Goal: Find specific page/section: Find specific page/section

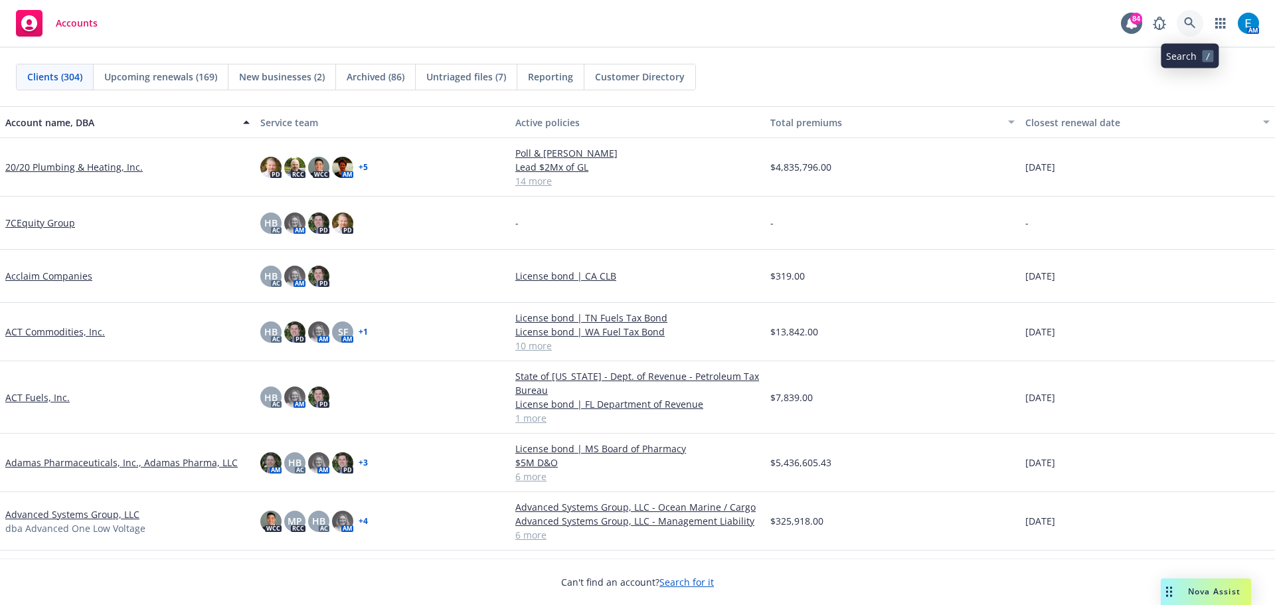
click at [1186, 21] on icon at bounding box center [1190, 23] width 12 height 12
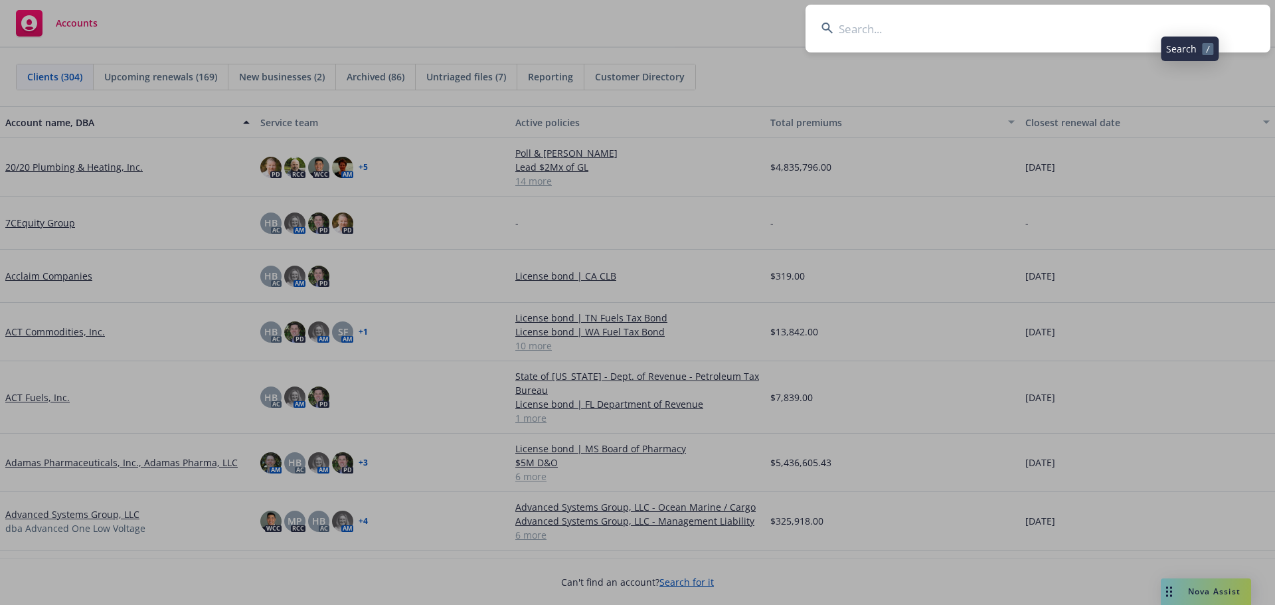
click at [1111, 27] on input at bounding box center [1037, 29] width 465 height 48
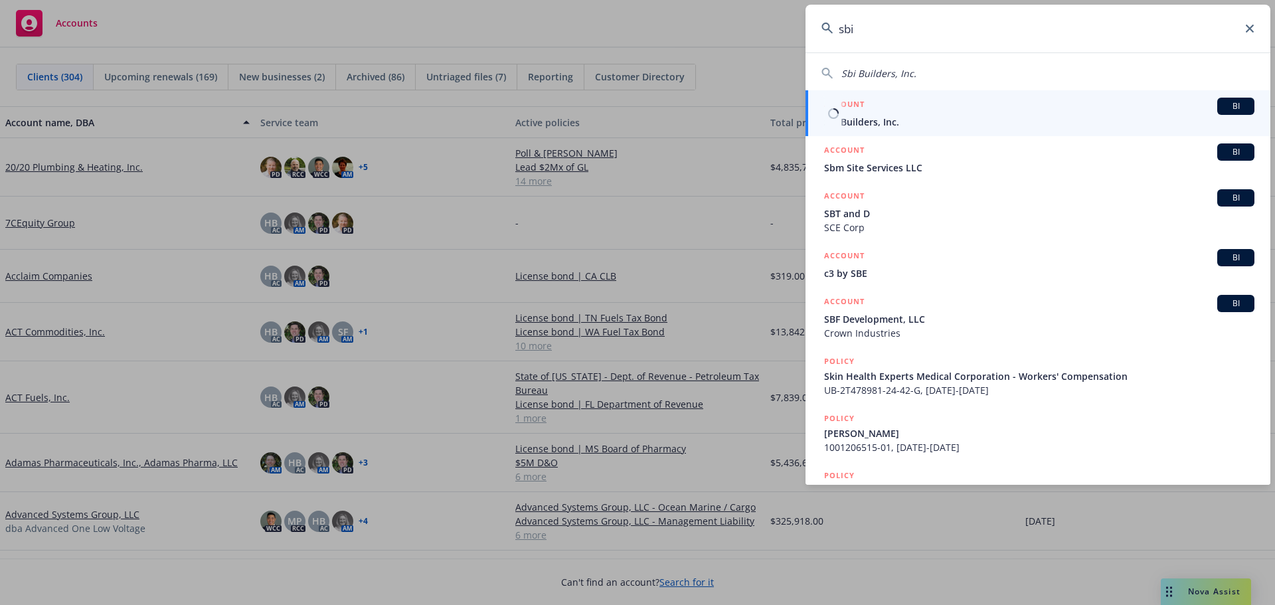
type input "sbi"
click at [863, 121] on span "Sbi Builders, Inc." at bounding box center [1039, 122] width 430 height 14
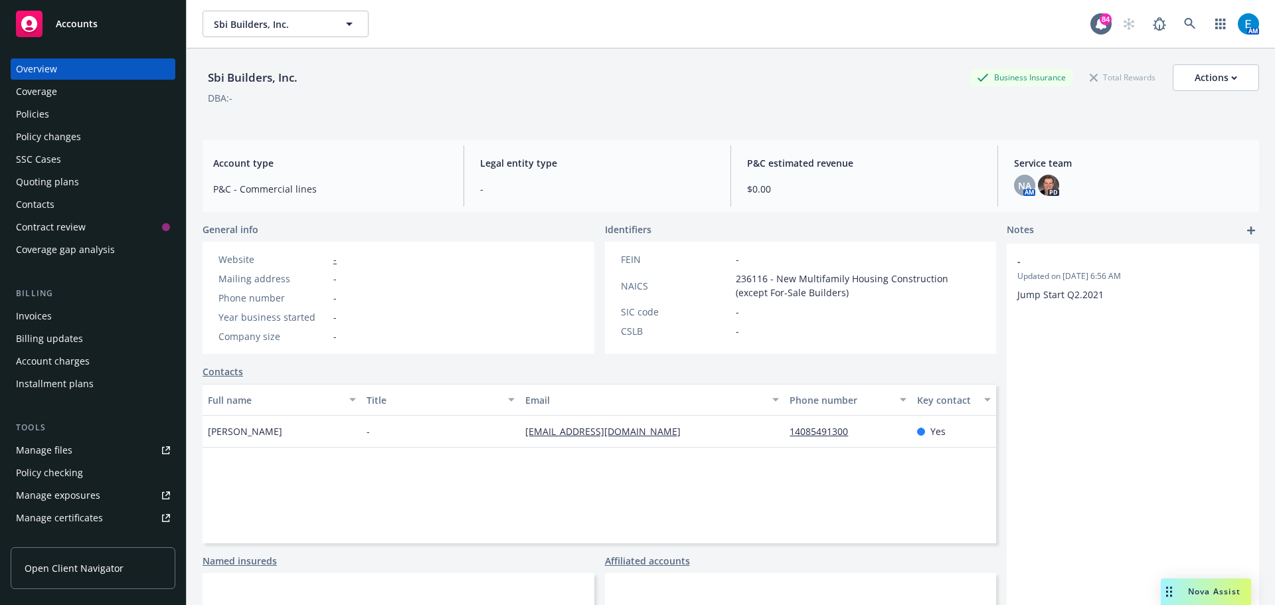
click at [39, 113] on div "Policies" at bounding box center [32, 114] width 33 height 21
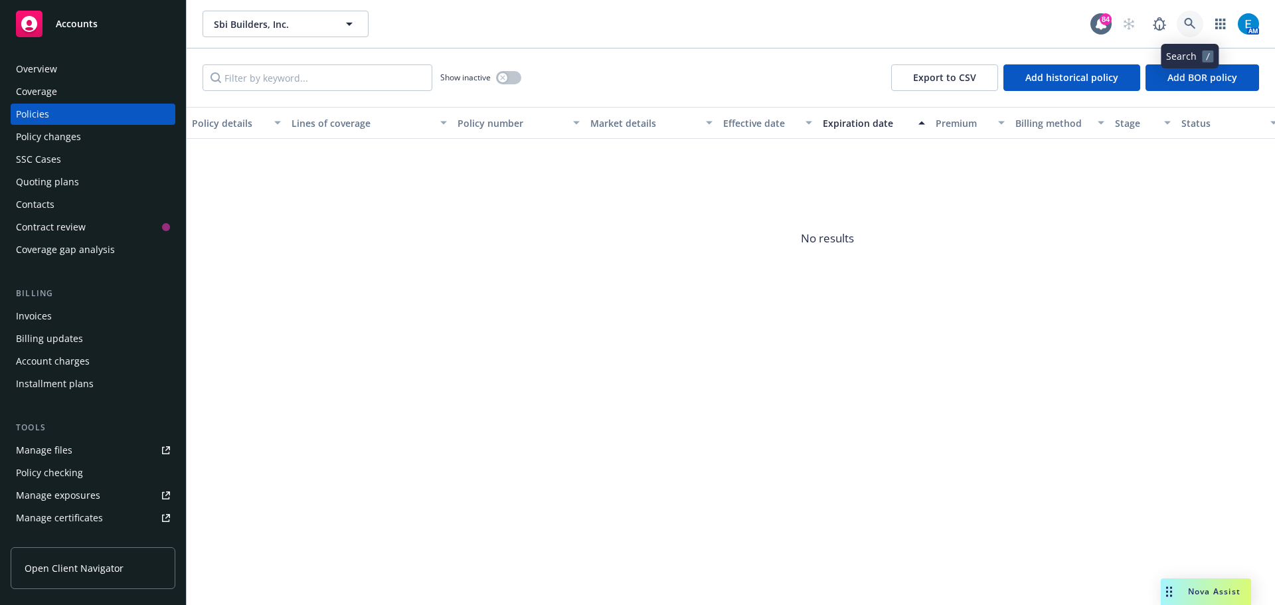
click at [1190, 21] on icon at bounding box center [1190, 24] width 12 height 12
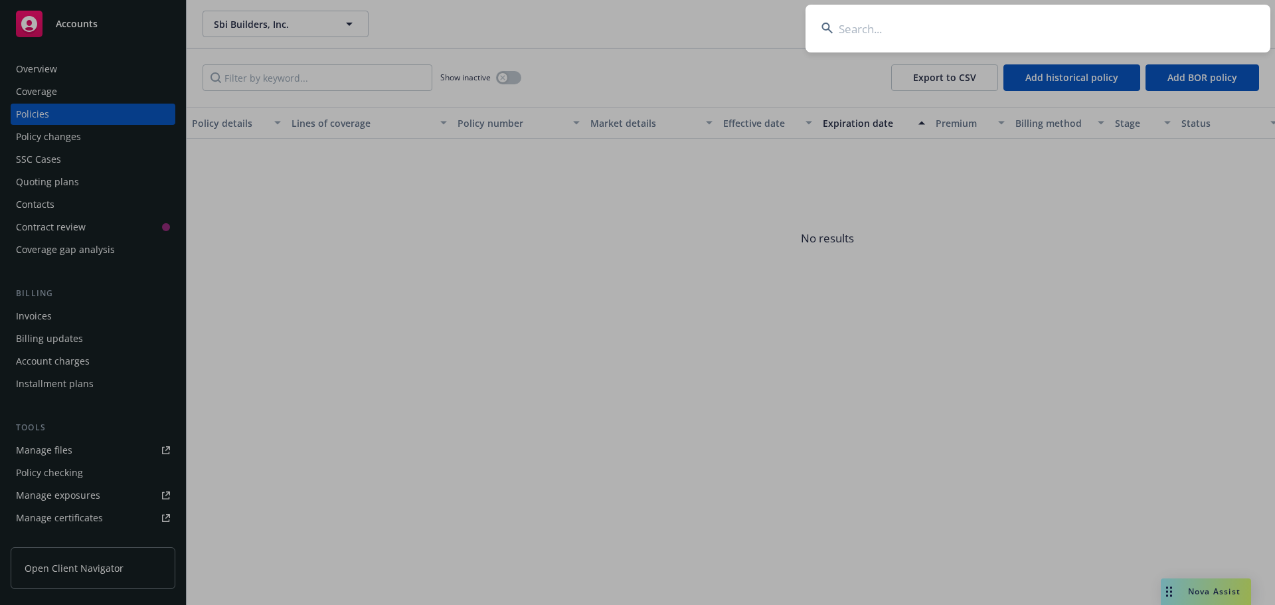
click at [1114, 25] on input at bounding box center [1037, 29] width 465 height 48
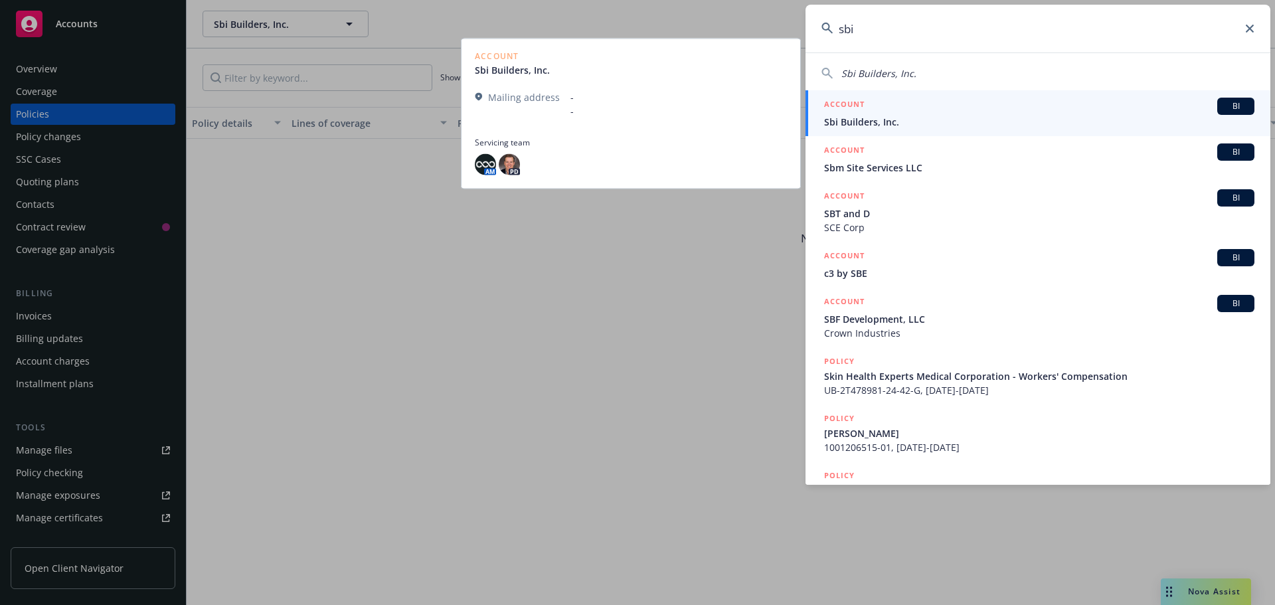
type input "sbi"
click at [859, 122] on span "Sbi Builders, Inc." at bounding box center [1039, 122] width 430 height 14
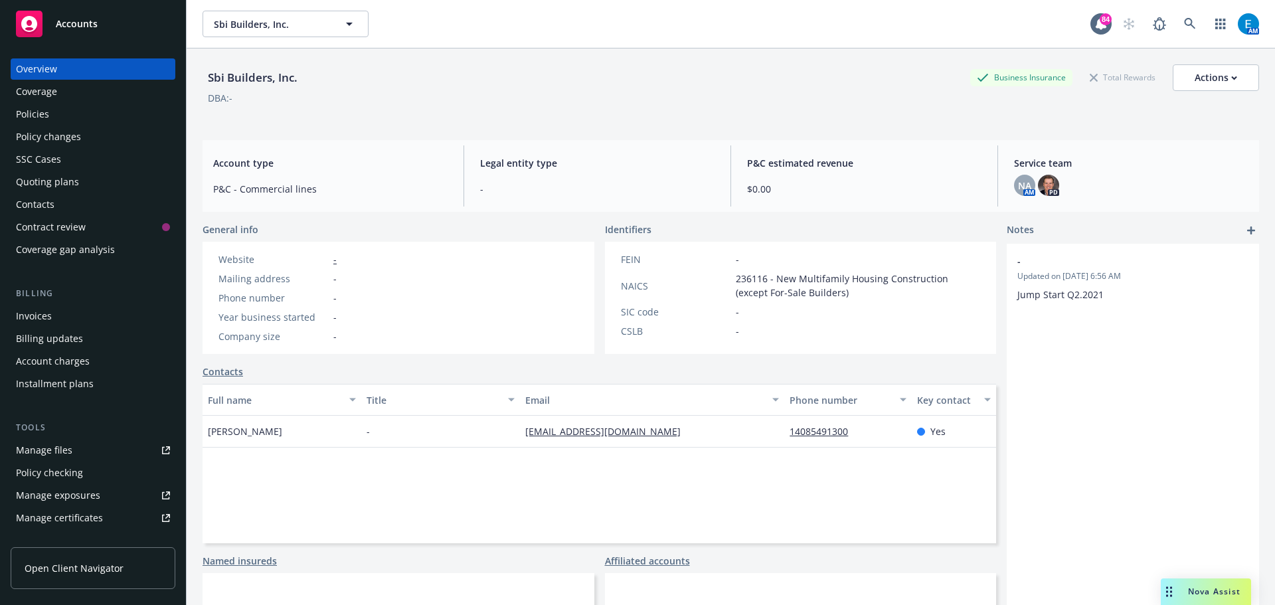
click at [18, 114] on div "Policies" at bounding box center [32, 114] width 33 height 21
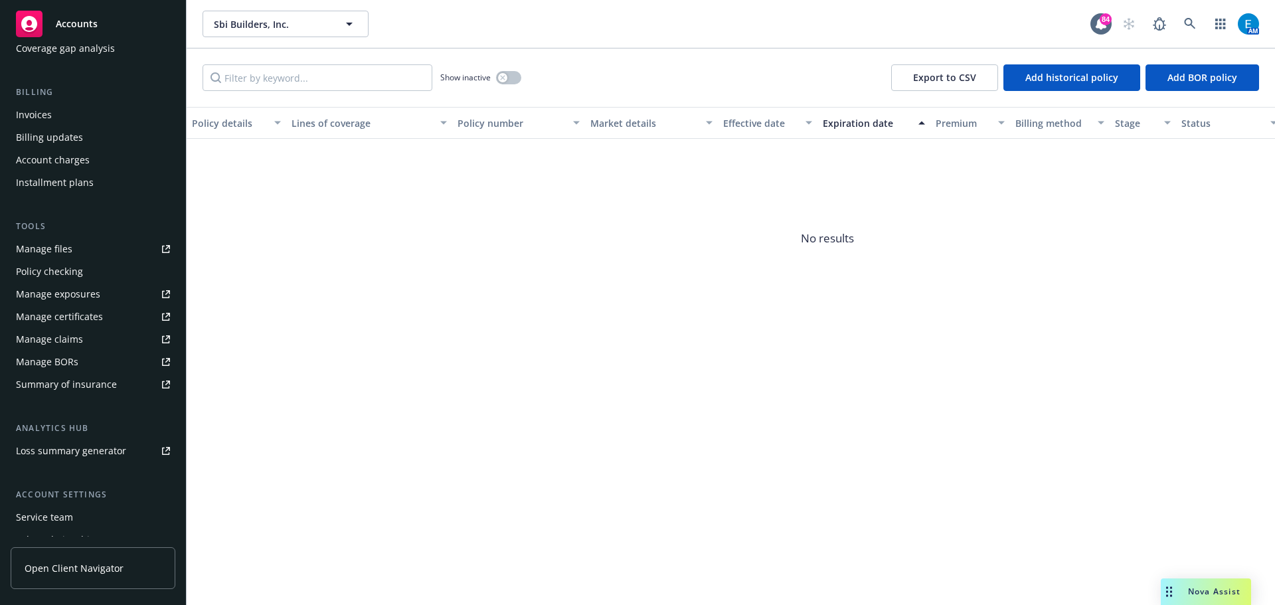
scroll to position [204, 0]
click at [59, 513] on div "Service team" at bounding box center [44, 514] width 57 height 21
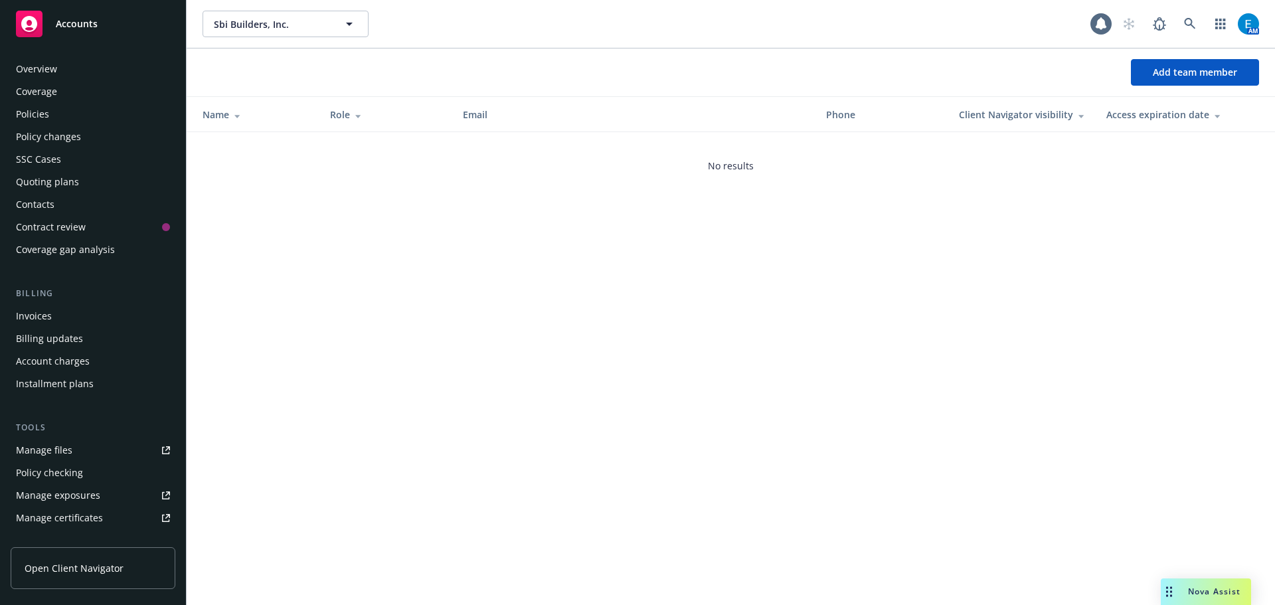
scroll to position [283, 0]
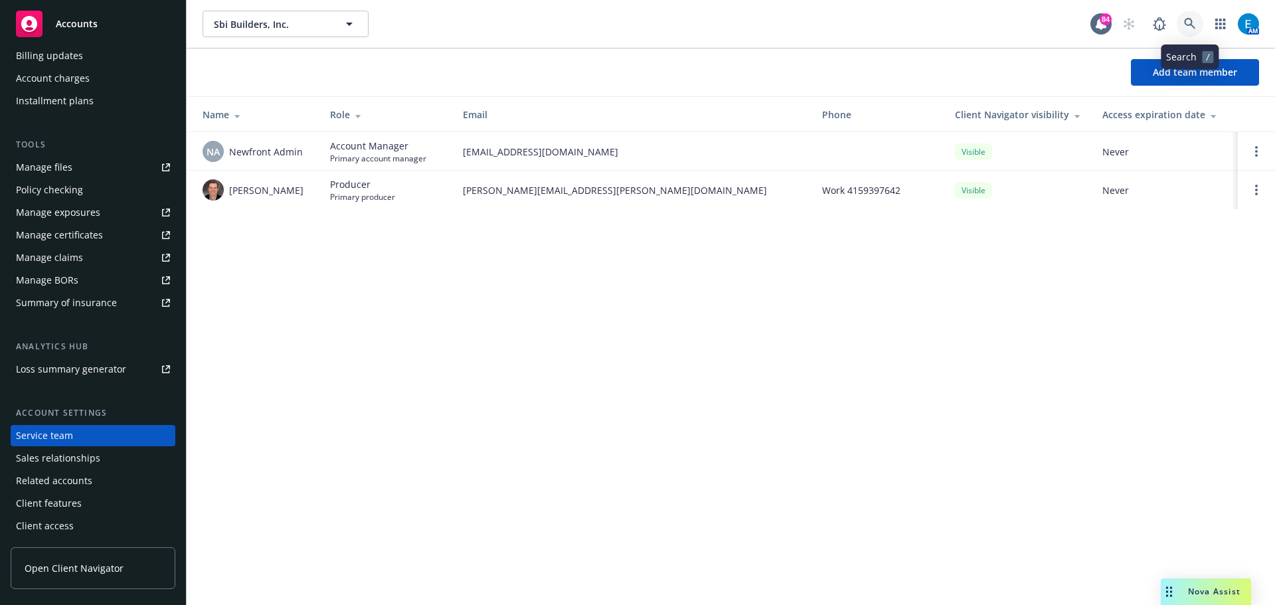
click at [1188, 19] on icon at bounding box center [1189, 23] width 11 height 11
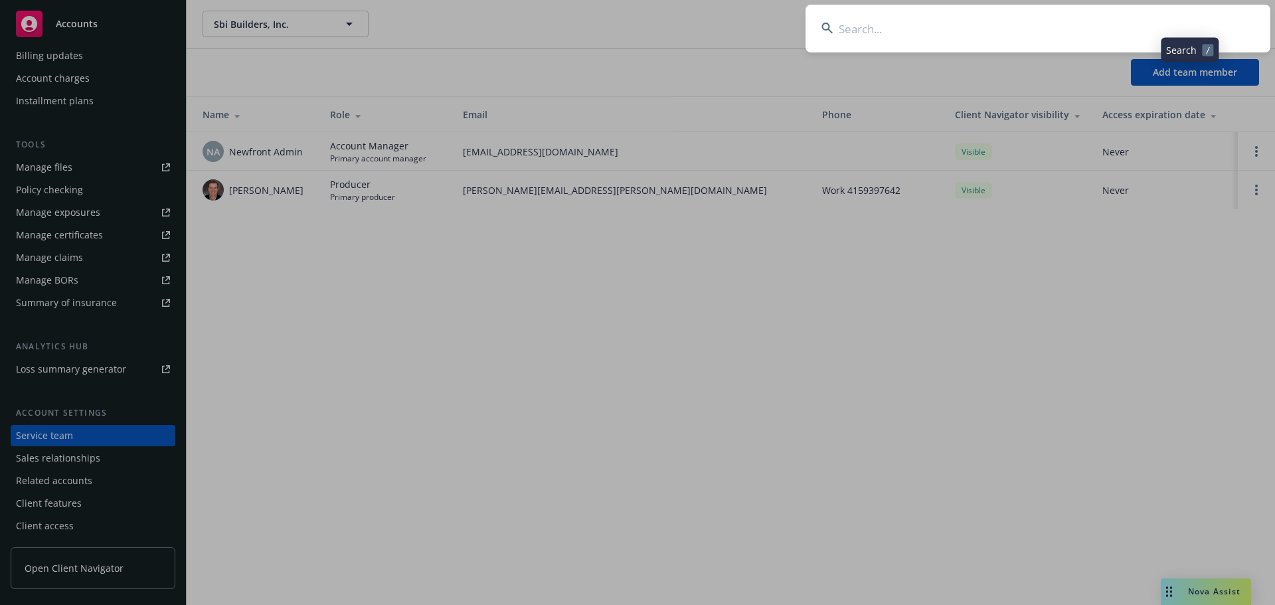
click at [1144, 20] on input at bounding box center [1037, 29] width 465 height 48
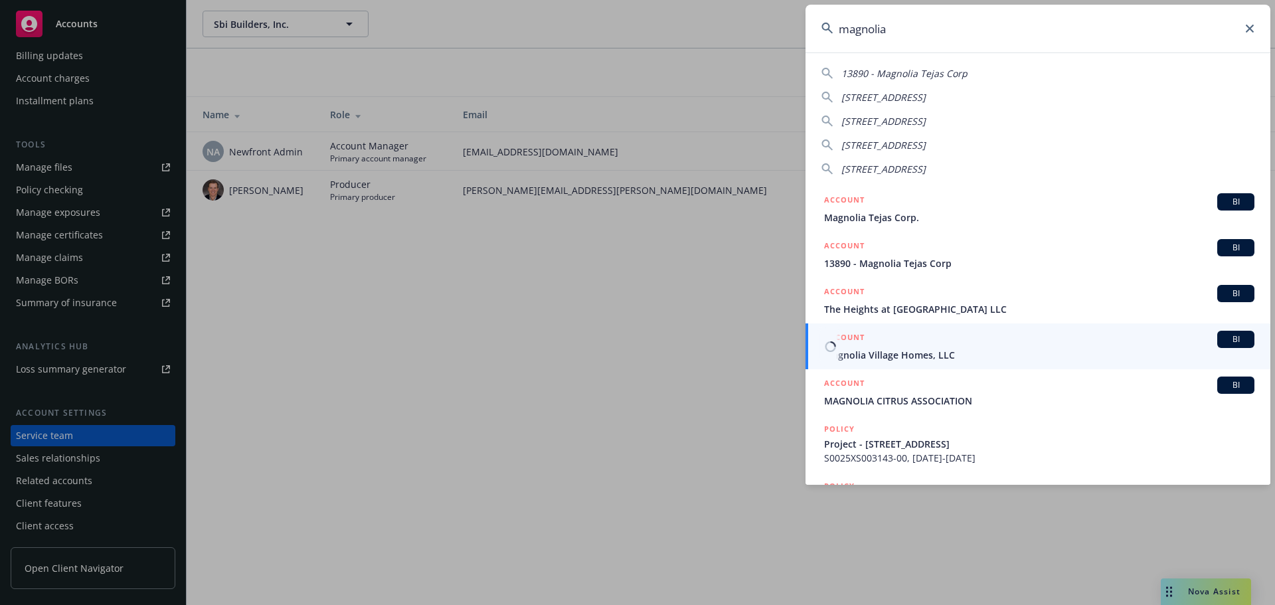
type input "magnolia"
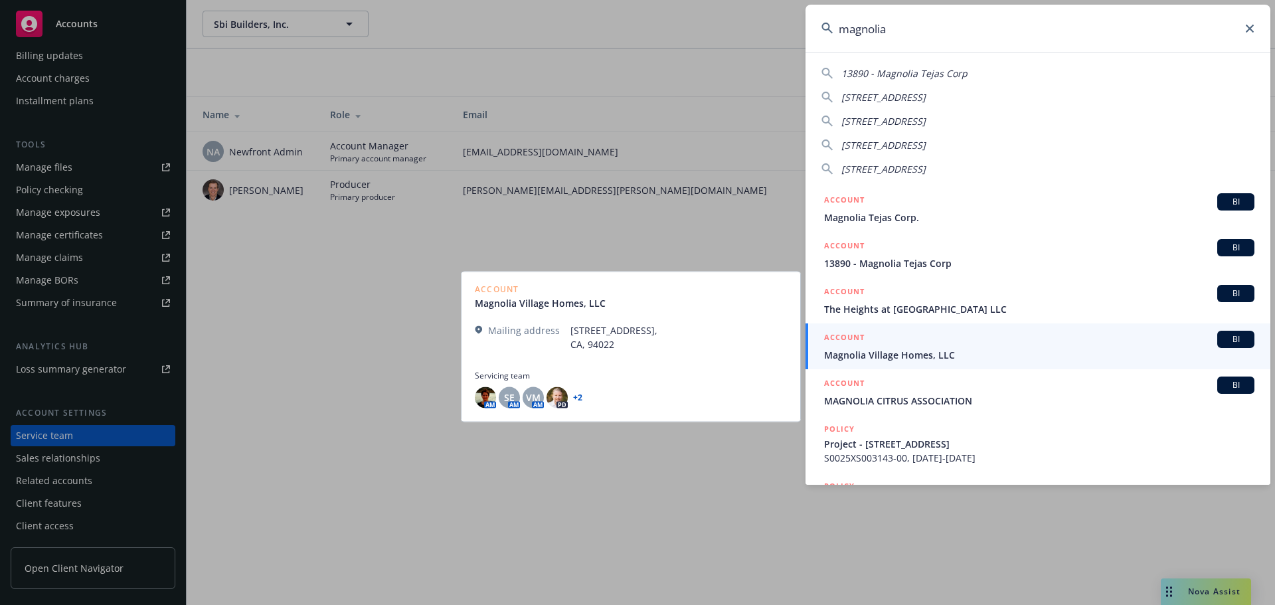
click at [878, 356] on span "Magnolia Village Homes, LLC" at bounding box center [1039, 355] width 430 height 14
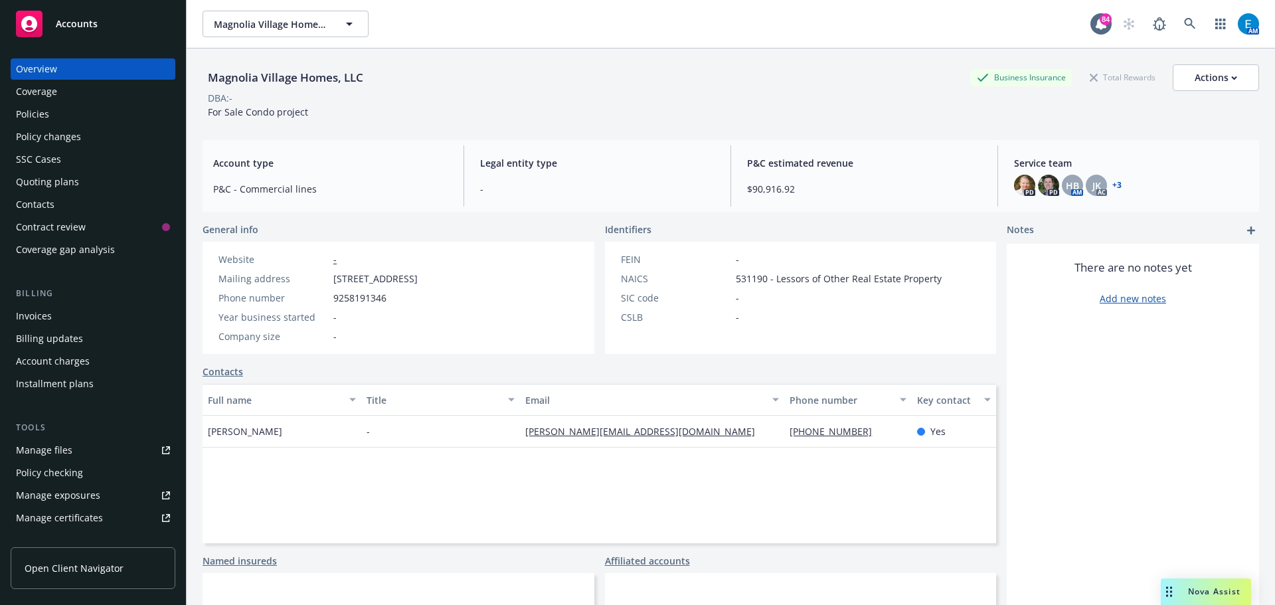
click at [39, 110] on div "Policies" at bounding box center [32, 114] width 33 height 21
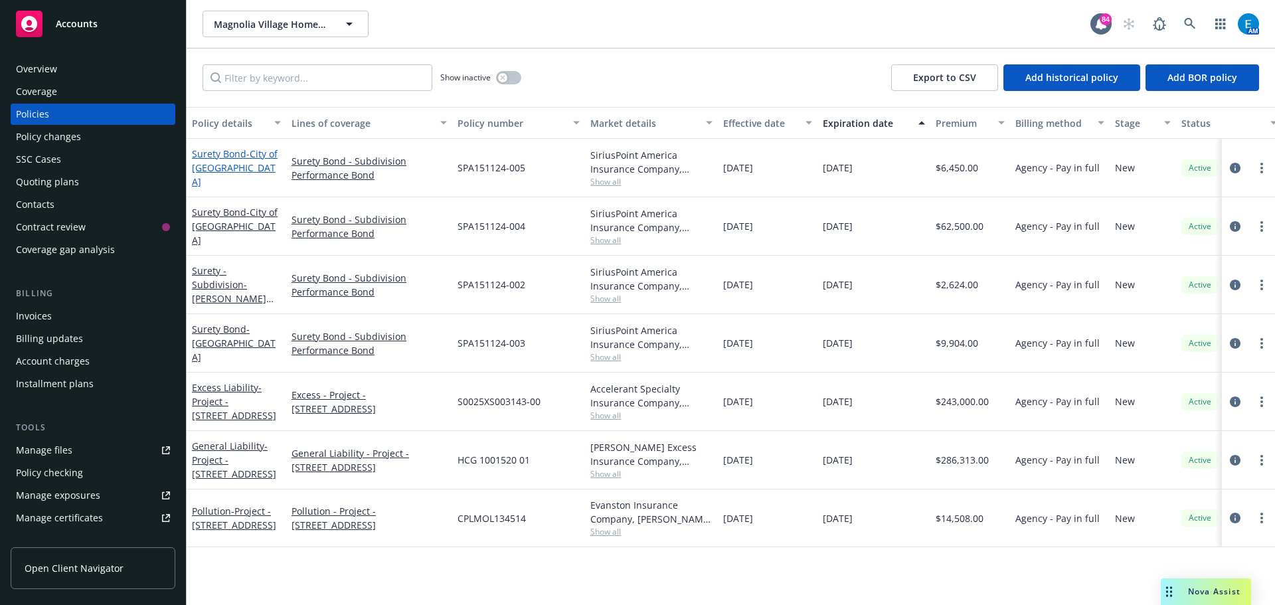
drag, startPoint x: 206, startPoint y: 159, endPoint x: 221, endPoint y: 174, distance: 20.7
click at [206, 159] on link "Surety Bond - City of [GEOGRAPHIC_DATA]" at bounding box center [235, 167] width 86 height 40
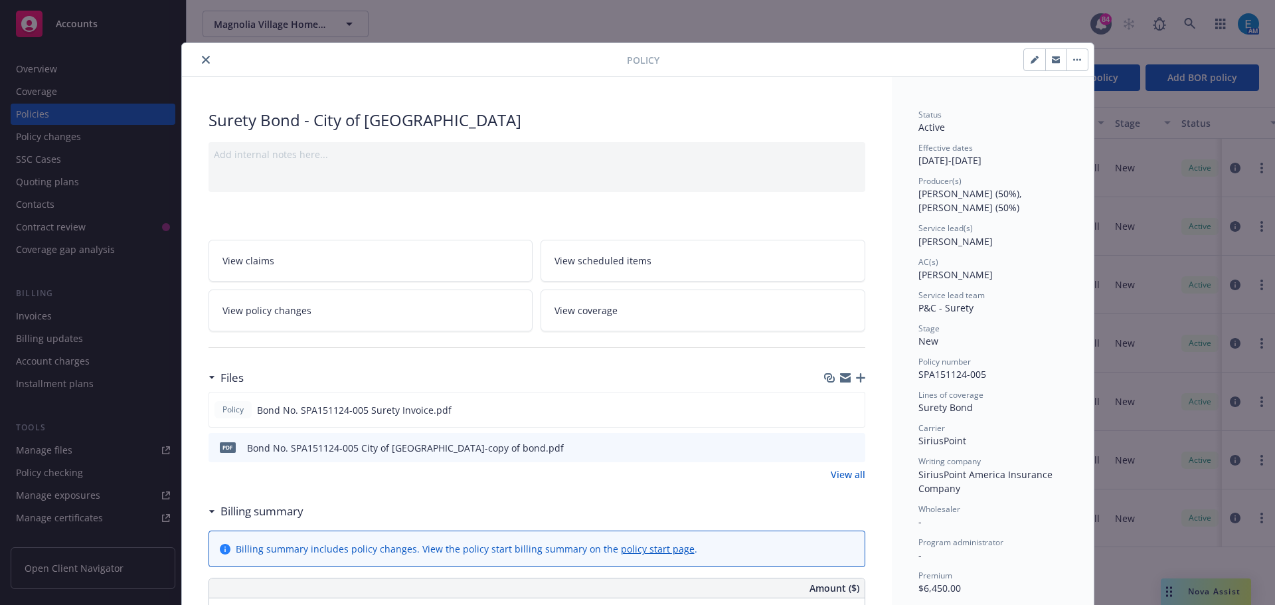
click at [202, 58] on icon "close" at bounding box center [206, 60] width 8 height 8
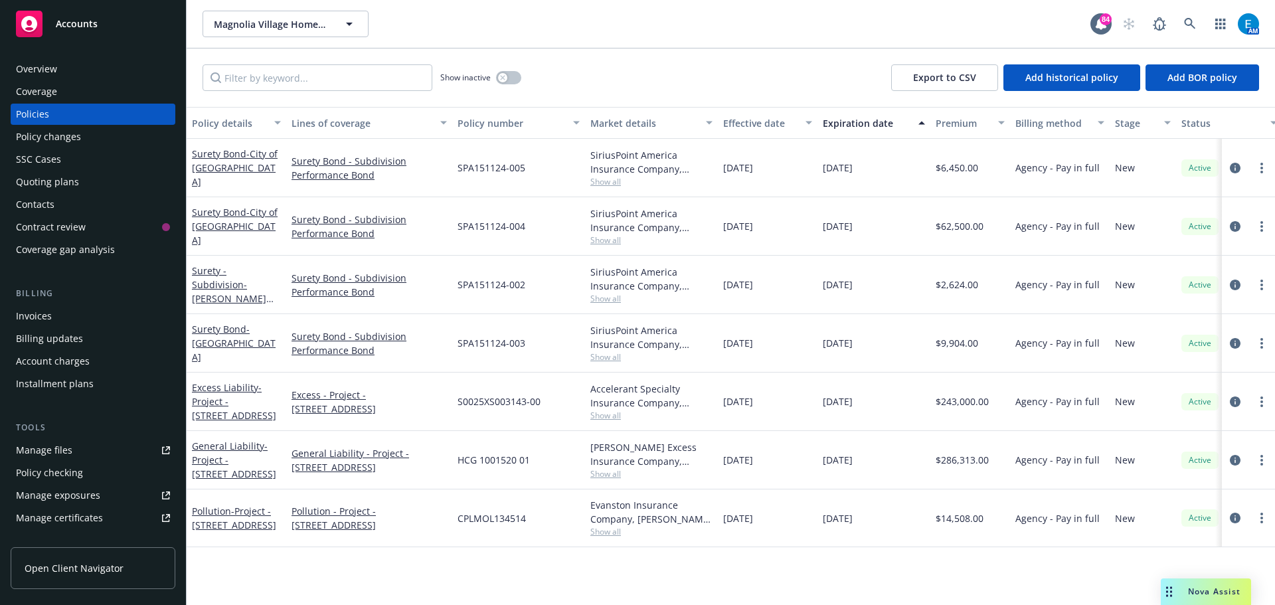
click at [37, 311] on div "Invoices" at bounding box center [34, 315] width 36 height 21
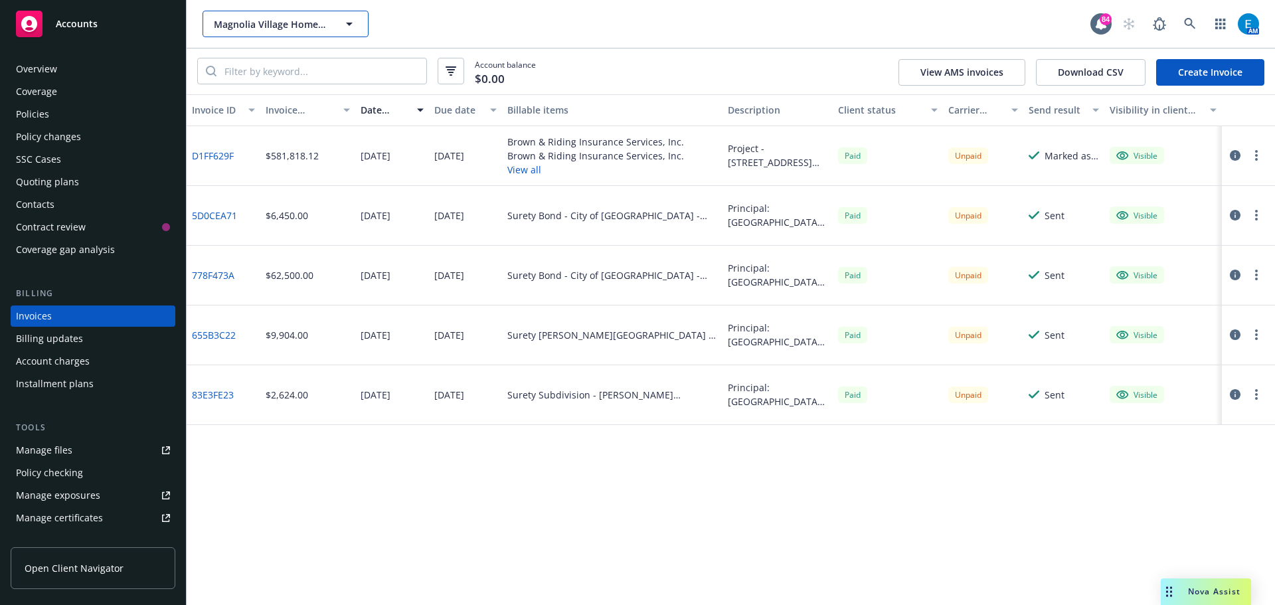
click at [352, 23] on icon "button" at bounding box center [349, 24] width 7 height 3
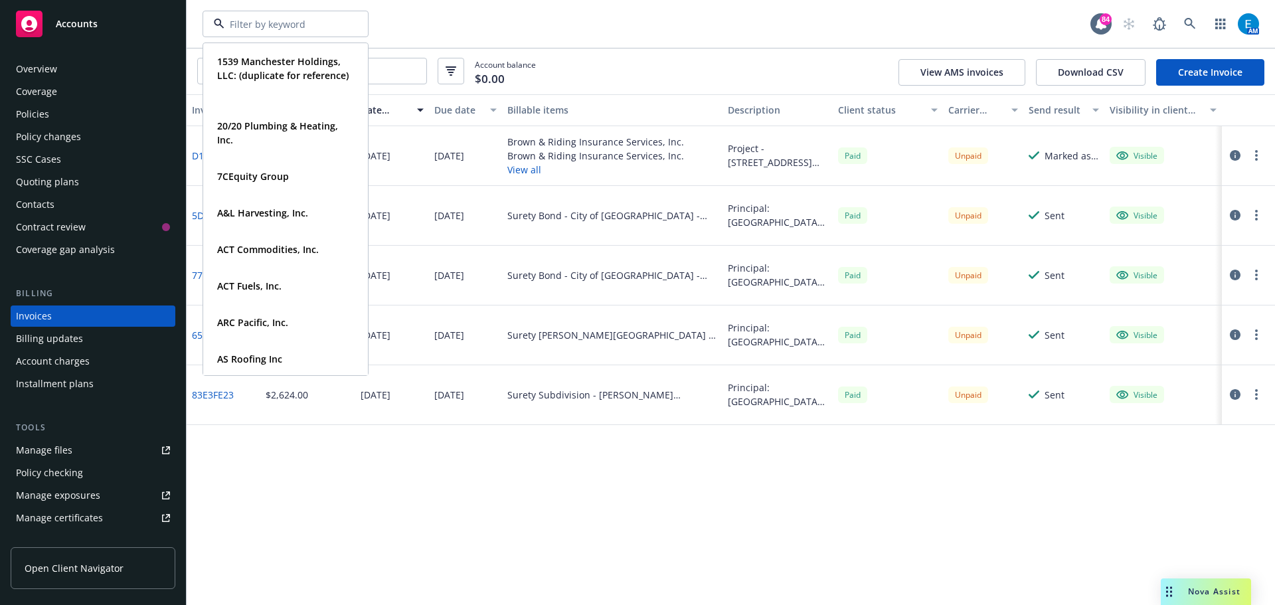
click at [396, 16] on div "1539 Manchester Holdings, LLC: (duplicate for reference) Type Commercial FEIN […" at bounding box center [646, 24] width 888 height 27
